Goal: Task Accomplishment & Management: Complete application form

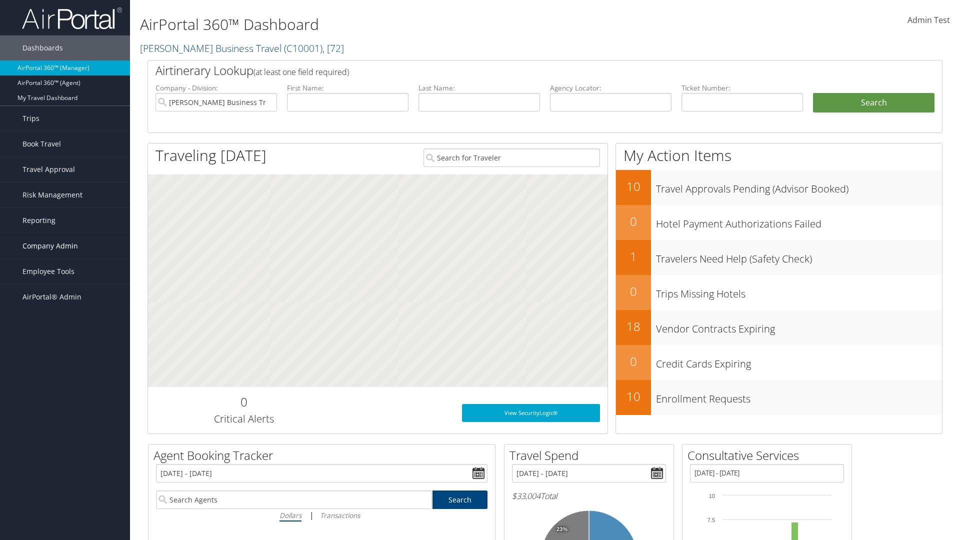
click at [65, 246] on span "Company Admin" at bounding box center [49, 245] width 55 height 25
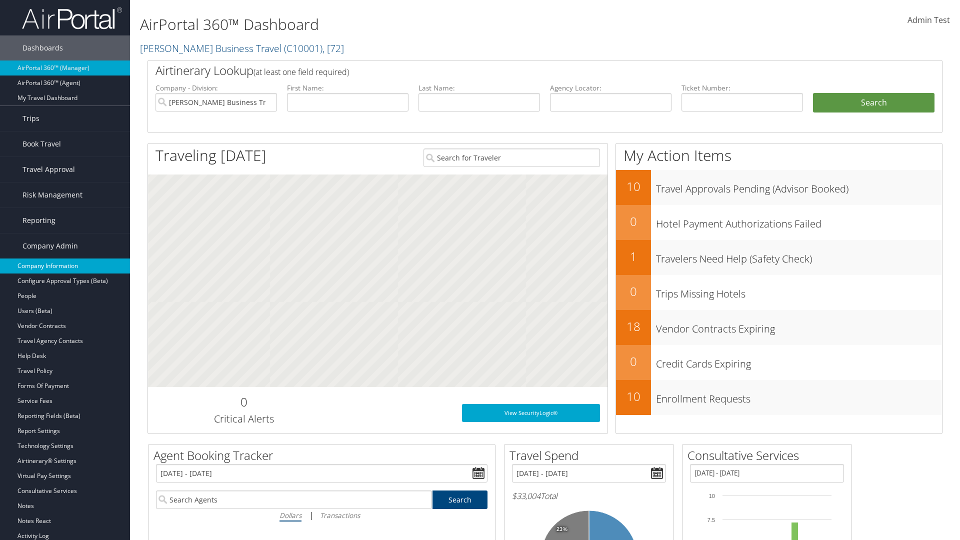
click at [65, 266] on link "Company Information" at bounding box center [65, 265] width 130 height 15
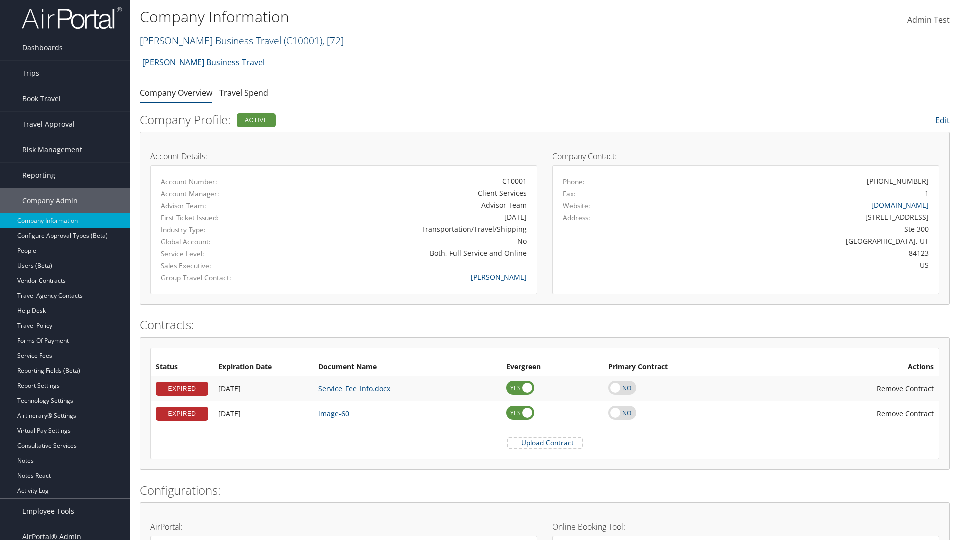
click at [206, 40] on link "[PERSON_NAME] Business Travel ( C10001 ) , [ 72 ]" at bounding box center [242, 40] width 204 height 13
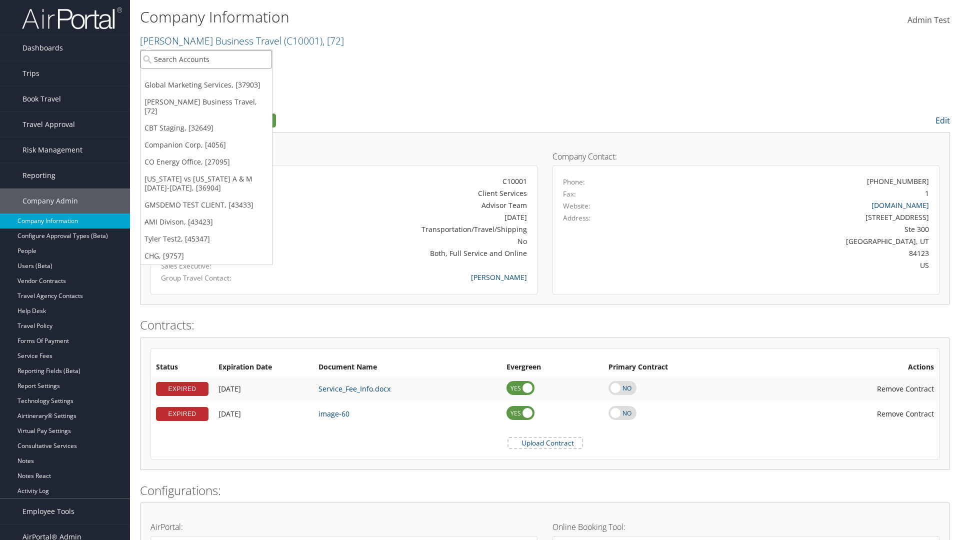
click at [206, 59] on input "search" at bounding box center [205, 59] width 131 height 18
type input "CBTSTG"
click at [206, 77] on div "CBT Staging (CBTSTG), [32649]" at bounding box center [206, 77] width 142 height 9
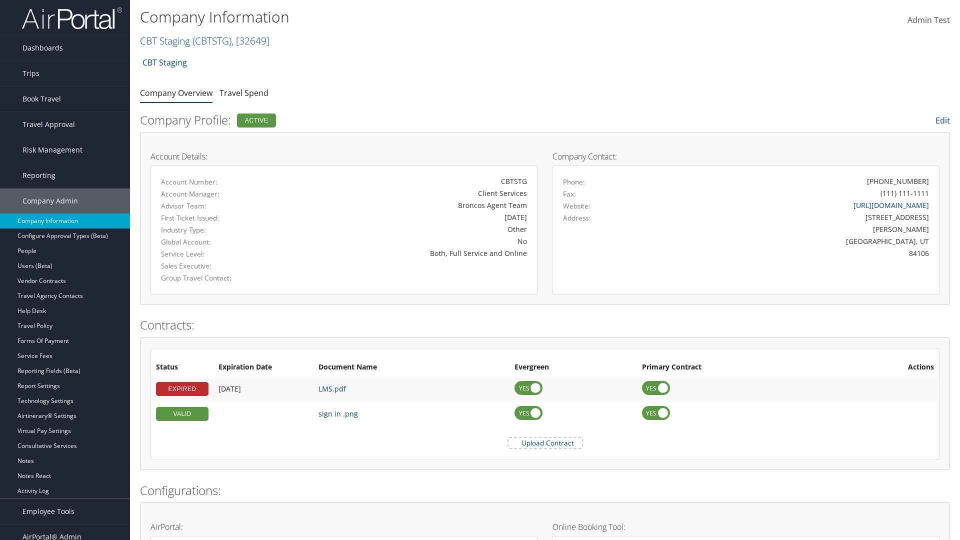
scroll to position [464, 0]
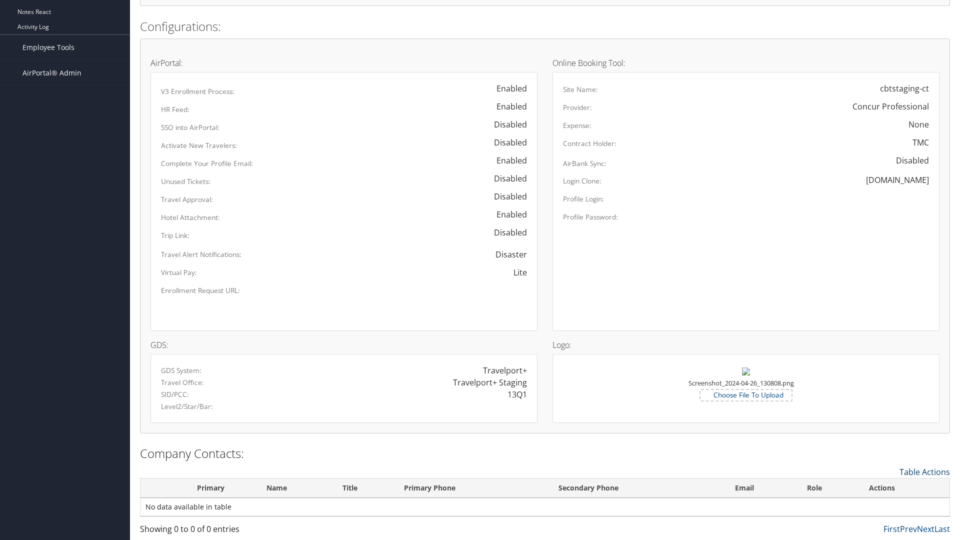
click at [924, 471] on link "Table Actions" at bounding box center [924, 471] width 50 height 11
click at [883, 487] on link "New Contact" at bounding box center [883, 487] width 131 height 17
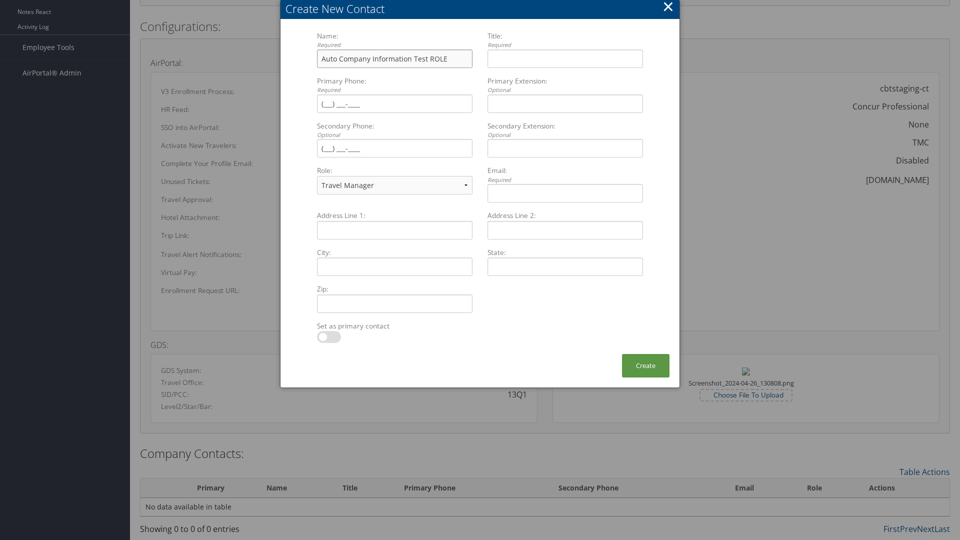
type input "Auto Company Information Test ROLE"
type input "Company Information Title ROLE"
type input "[PHONE_NUMBER]"
select select "EX"
type input "[PHONE_NUMBER]"
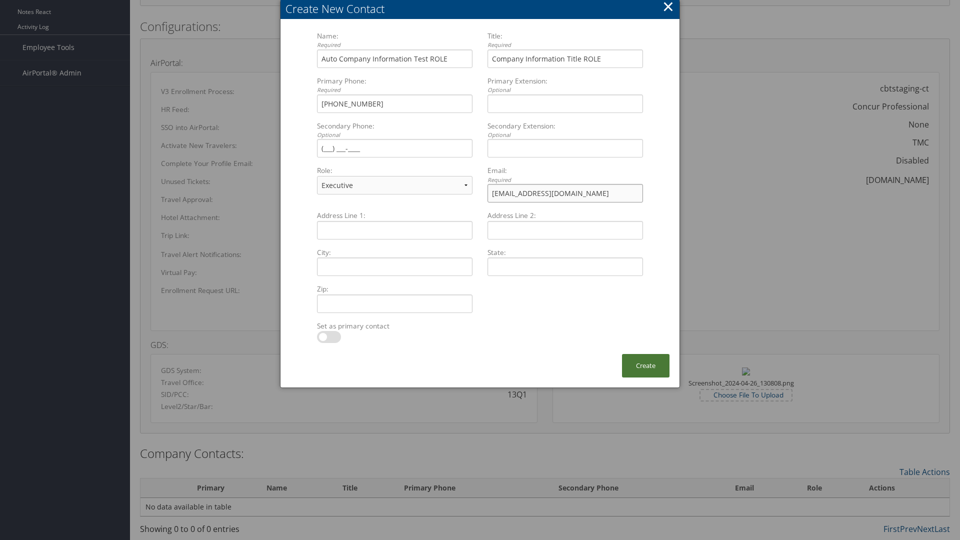
type input "[EMAIL_ADDRESS][DOMAIN_NAME]"
click at [645, 365] on button "Create" at bounding box center [645, 365] width 47 height 23
